Goal: Information Seeking & Learning: Learn about a topic

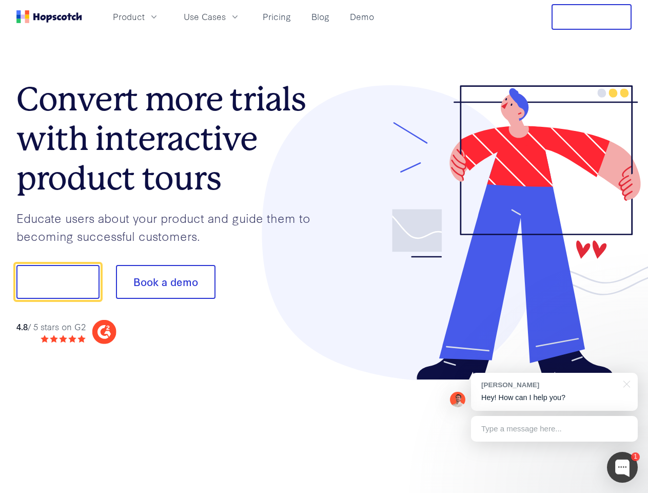
click at [324, 246] on div at bounding box center [478, 232] width 308 height 295
click at [145, 16] on span "Product" at bounding box center [129, 16] width 32 height 13
click at [226, 16] on span "Use Cases" at bounding box center [205, 16] width 42 height 13
click at [592, 17] on button "Free Trial" at bounding box center [592, 17] width 80 height 26
click at [57, 282] on button "Show me!" at bounding box center [57, 282] width 83 height 34
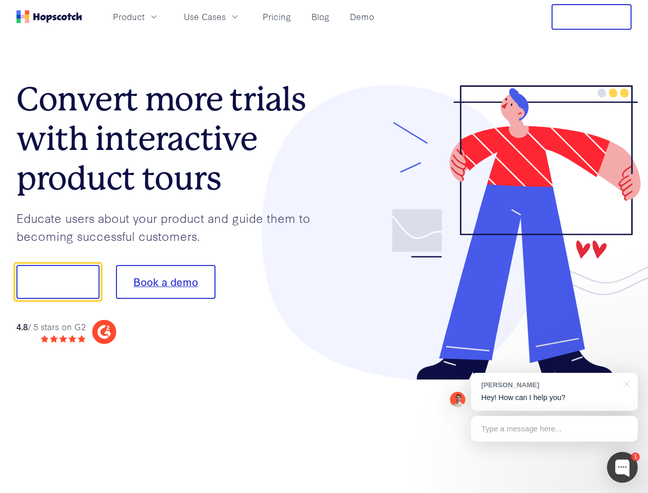
click at [165, 282] on button "Book a demo" at bounding box center [166, 282] width 100 height 34
click at [622, 467] on div at bounding box center [622, 467] width 31 height 31
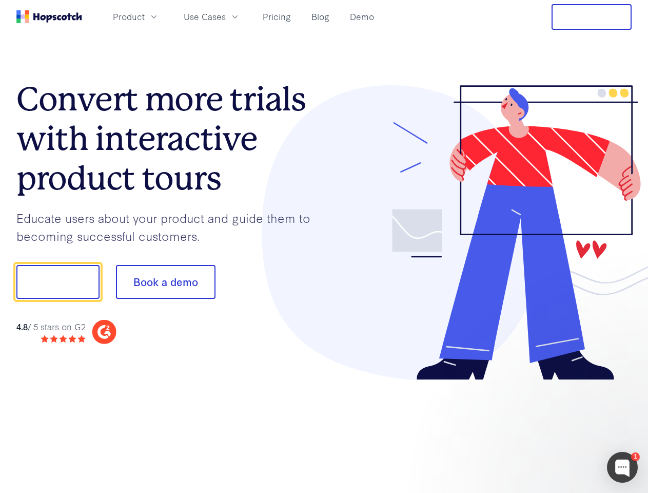
click at [554, 492] on div "1 [PERSON_NAME] Hey! How can I help you? Type a message here... Free live chat …" at bounding box center [324, 493] width 648 height 0
click at [625, 383] on div at bounding box center [541, 280] width 192 height 342
click at [554, 429] on div at bounding box center [541, 349] width 192 height 205
